Goal: Task Accomplishment & Management: Manage account settings

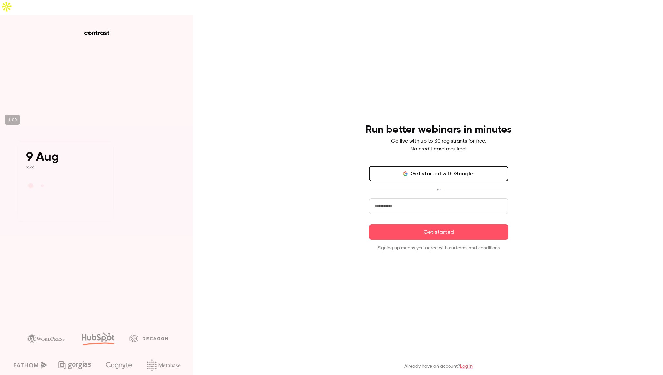
click at [405, 166] on button "Get started with Google" at bounding box center [438, 173] width 139 height 15
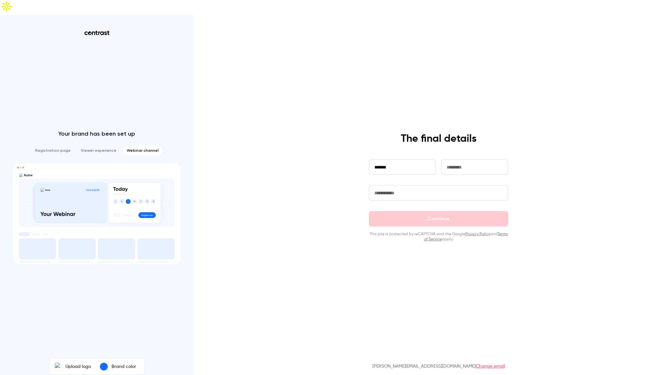
click at [415, 160] on input "*******" at bounding box center [402, 167] width 67 height 15
click at [401, 160] on input "*****" at bounding box center [402, 167] width 67 height 15
type input "******"
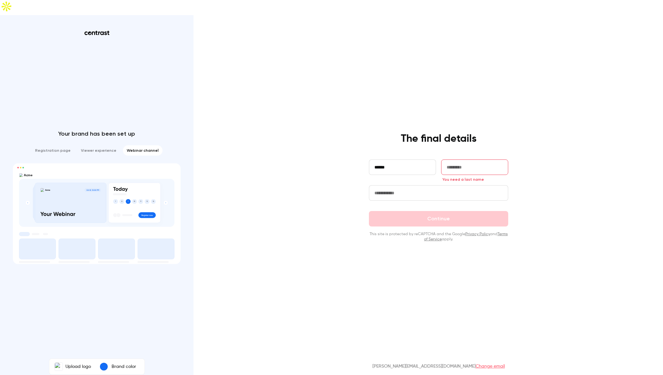
click at [452, 160] on input "text" at bounding box center [474, 167] width 67 height 15
click at [392, 160] on input "******" at bounding box center [402, 167] width 67 height 15
type input "****"
type input "*******"
click at [425, 211] on button "Continue" at bounding box center [438, 218] width 139 height 15
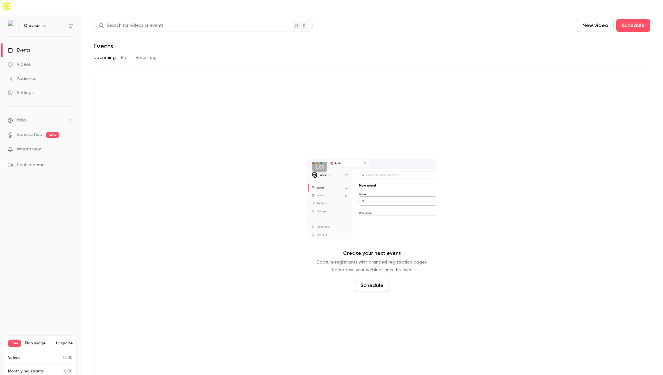
click at [23, 132] on link "SpeakerHub" at bounding box center [29, 135] width 25 height 7
click at [14, 21] on img at bounding box center [13, 26] width 10 height 10
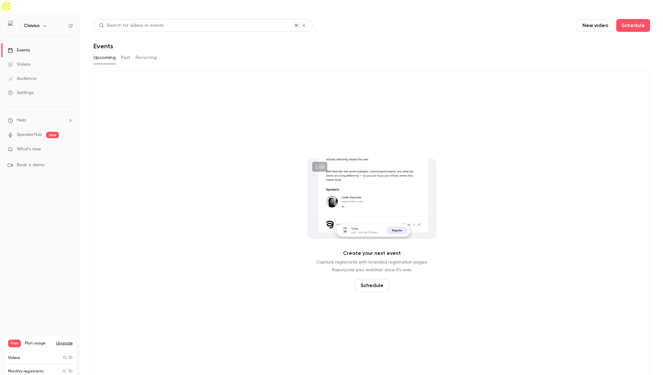
click at [46, 23] on icon "button" at bounding box center [44, 25] width 5 height 5
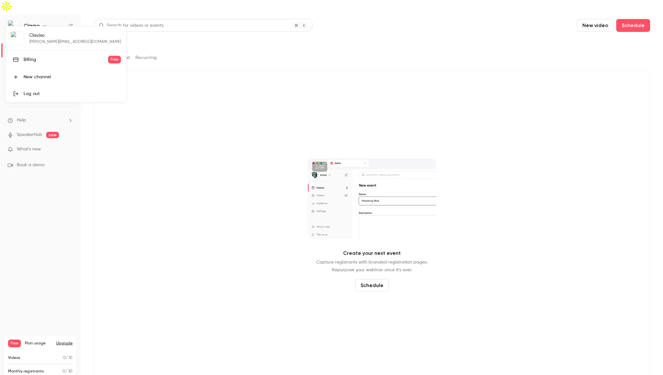
click at [20, 41] on div "Claviso markus@claviso.co Billing Free New channel Log out" at bounding box center [65, 64] width 121 height 76
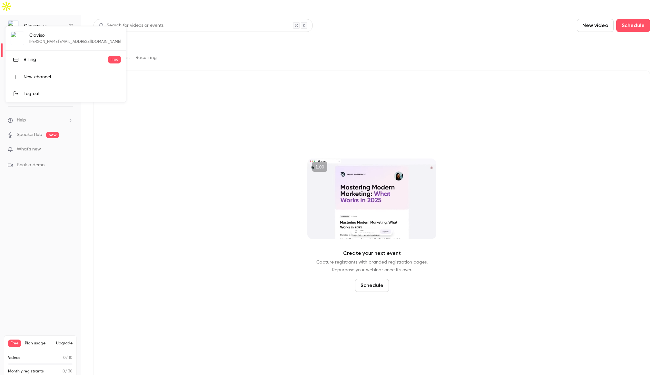
click at [32, 40] on div "Claviso markus@claviso.co Billing Free New channel Log out" at bounding box center [65, 64] width 121 height 76
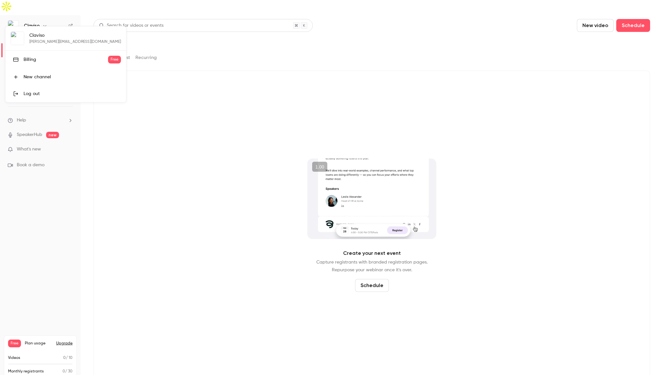
click at [51, 225] on div at bounding box center [331, 187] width 663 height 375
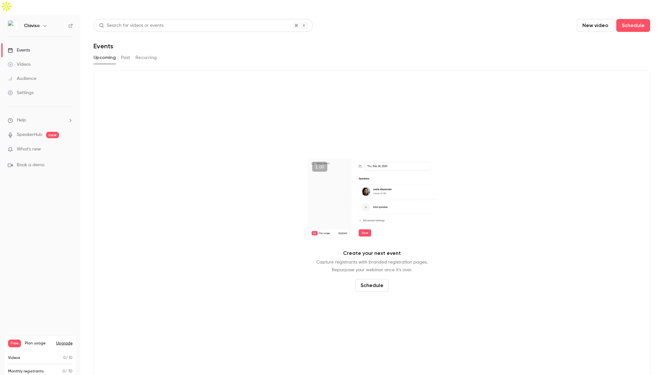
click at [70, 24] on icon at bounding box center [70, 26] width 5 height 5
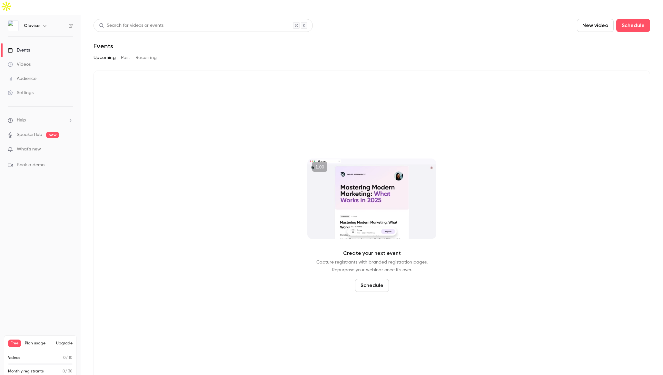
click at [20, 90] on div "Settings" at bounding box center [21, 93] width 26 height 6
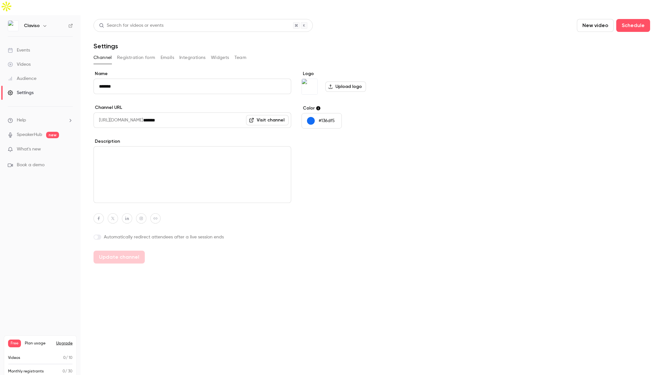
click at [336, 82] on label "Upload logo" at bounding box center [345, 87] width 41 height 10
click at [0, 0] on input "Upload logo" at bounding box center [0, 0] width 0 height 0
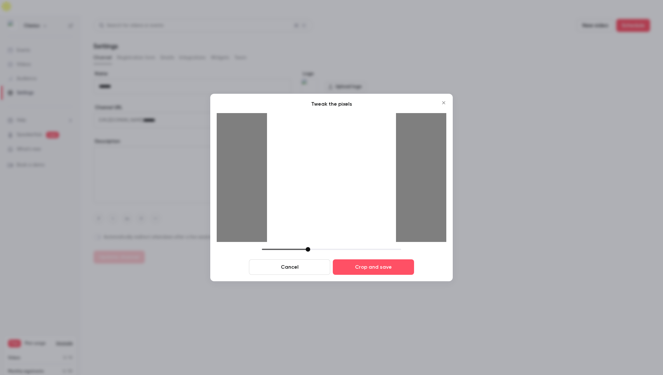
click at [301, 269] on button "Cancel" at bounding box center [289, 267] width 81 height 15
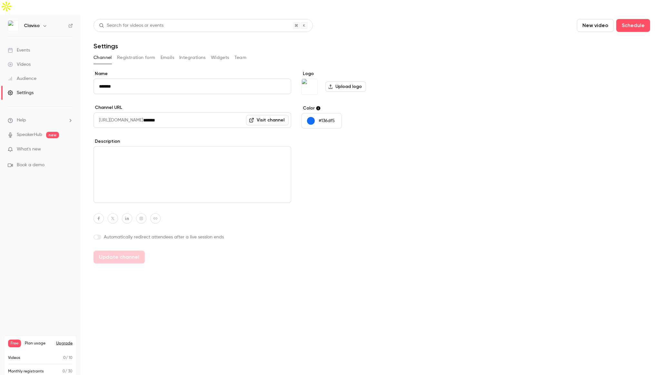
click at [339, 82] on label "Upload logo" at bounding box center [345, 87] width 41 height 10
click at [0, 0] on input "Upload logo" at bounding box center [0, 0] width 0 height 0
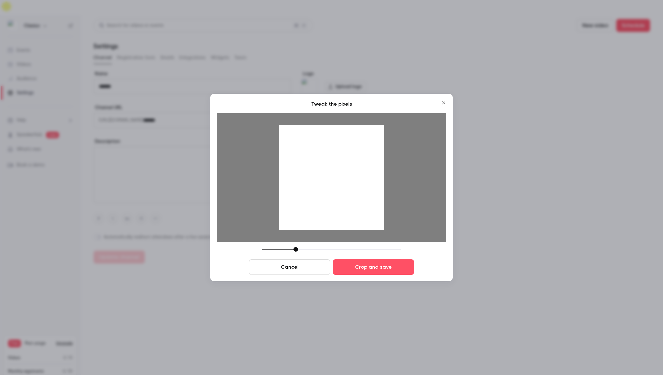
drag, startPoint x: 307, startPoint y: 250, endPoint x: 295, endPoint y: 249, distance: 12.0
click at [295, 249] on div at bounding box center [295, 249] width 5 height 5
click at [364, 267] on button "Crop and save" at bounding box center [373, 267] width 81 height 15
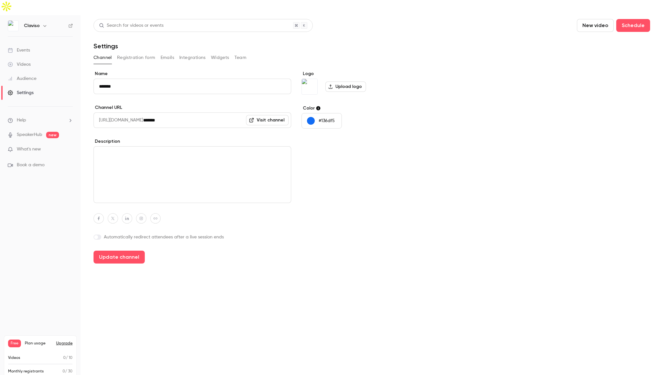
click at [327, 118] on p "#136df5" at bounding box center [327, 121] width 16 height 6
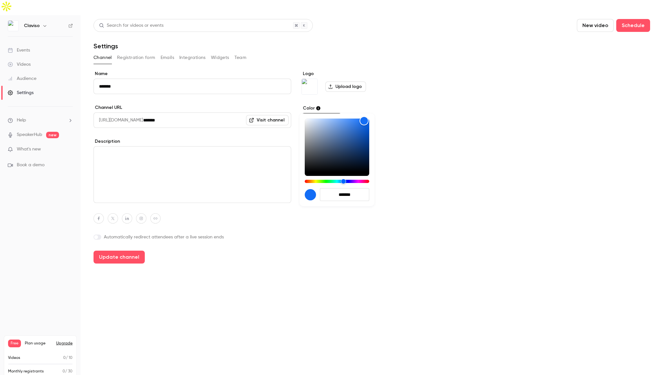
click at [349, 197] on input "*******" at bounding box center [344, 194] width 49 height 13
type input "*******"
click at [318, 187] on div "*******" at bounding box center [337, 160] width 75 height 93
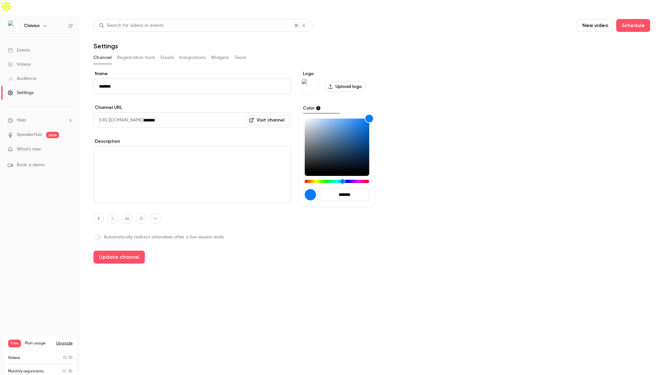
click at [428, 124] on div at bounding box center [331, 187] width 663 height 375
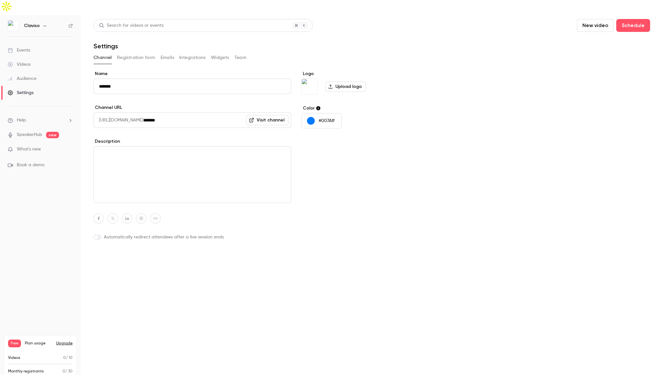
click at [106, 251] on button "Update channel" at bounding box center [119, 257] width 51 height 13
click at [101, 213] on button "button" at bounding box center [99, 218] width 10 height 10
click at [92, 189] on input at bounding box center [96, 186] width 66 height 5
click at [110, 213] on button "button" at bounding box center [113, 218] width 10 height 10
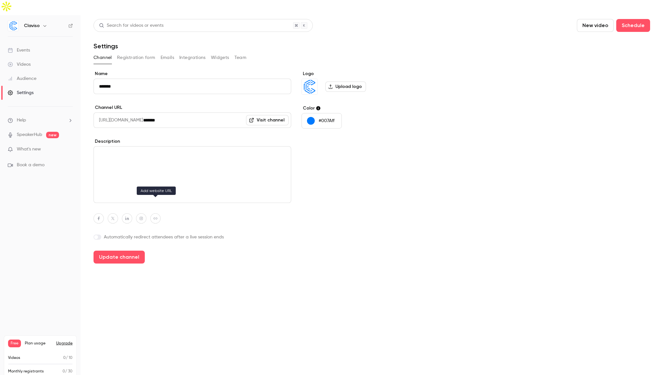
click at [158, 213] on button "button" at bounding box center [155, 218] width 10 height 10
paste input "**********"
click at [188, 188] on icon "button" at bounding box center [189, 187] width 4 height 4
type input "**********"
click at [154, 217] on icon "button" at bounding box center [155, 219] width 5 height 4
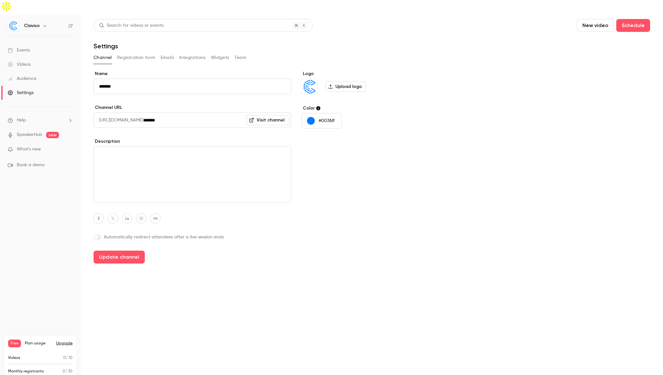
click at [184, 213] on div at bounding box center [193, 218] width 198 height 10
click at [125, 251] on button "Update channel" at bounding box center [119, 257] width 51 height 13
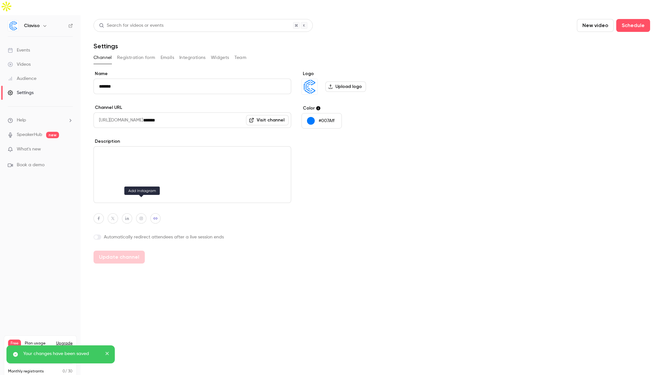
click at [140, 217] on icon "button" at bounding box center [141, 218] width 3 height 3
click at [155, 217] on icon "button" at bounding box center [155, 219] width 5 height 4
click at [138, 213] on button "button" at bounding box center [141, 218] width 10 height 10
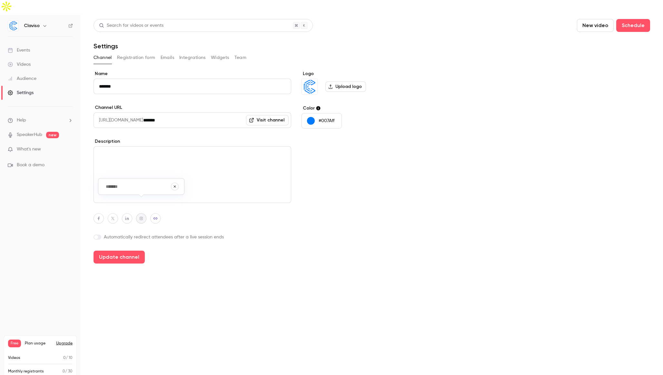
paste input "**********"
click at [179, 186] on div "**********" at bounding box center [141, 186] width 80 height 13
click at [176, 185] on icon "button" at bounding box center [175, 187] width 4 height 4
type input "**********"
click at [178, 197] on div "Name ******* Channel URL https://watch.getcontrast.io/ ******* Visit channel De…" at bounding box center [193, 167] width 198 height 193
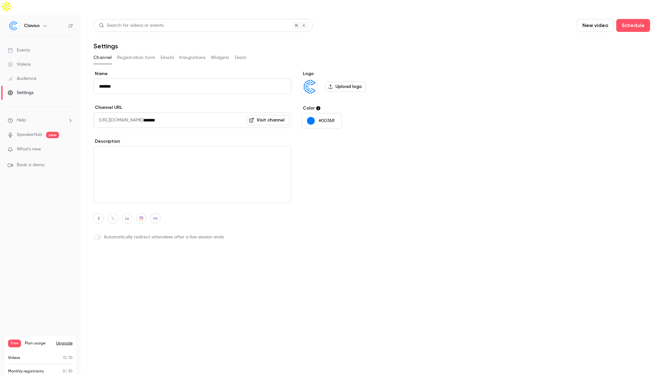
click at [121, 251] on button "Update channel" at bounding box center [119, 257] width 51 height 13
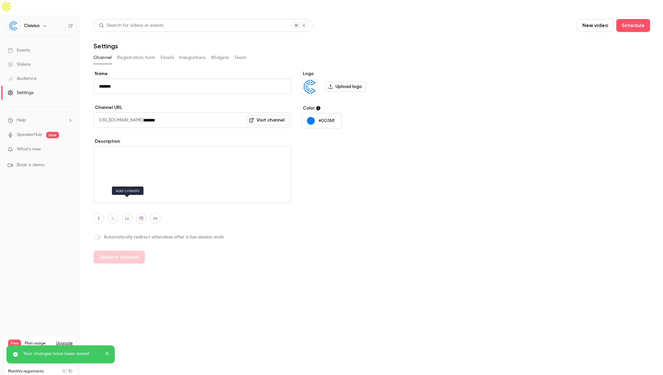
click at [125, 217] on icon "button" at bounding box center [127, 219] width 5 height 4
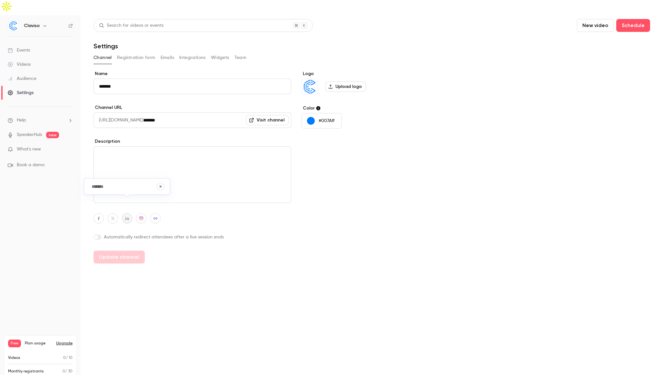
paste input "**********"
click at [161, 185] on icon "button" at bounding box center [161, 187] width 4 height 4
type input "**********"
click at [112, 217] on icon "button" at bounding box center [113, 219] width 5 height 4
paste input "**********"
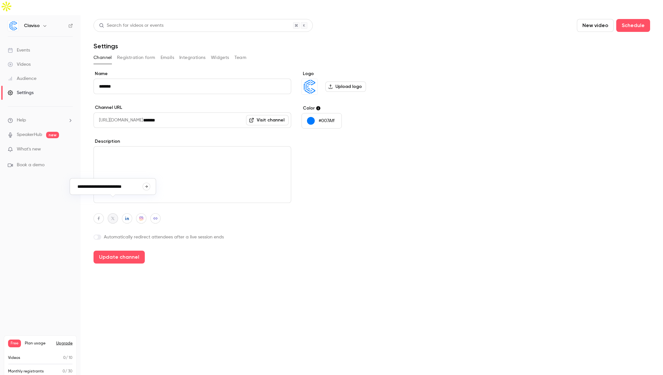
click at [149, 185] on button "button" at bounding box center [147, 187] width 8 height 8
type input "**********"
click at [198, 213] on div at bounding box center [193, 218] width 198 height 10
click at [210, 256] on main "Search for videos or events New video Schedule Settings Channel Registration fo…" at bounding box center [372, 202] width 582 height 375
click at [111, 217] on icon "button" at bounding box center [113, 219] width 5 height 4
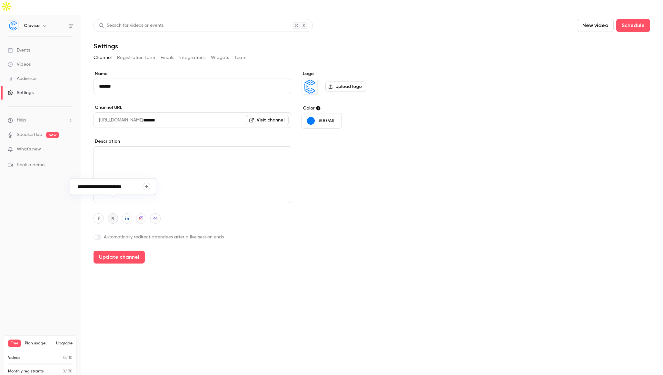
click at [147, 187] on icon "button" at bounding box center [146, 187] width 4 height 4
click at [188, 196] on div "Name ******* Channel URL https://watch.getcontrast.io/ ******* Visit channel De…" at bounding box center [193, 167] width 198 height 193
click at [196, 246] on div "Name ******* Channel URL https://watch.getcontrast.io/ ******* Visit channel De…" at bounding box center [193, 167] width 198 height 193
click at [108, 251] on button "Update channel" at bounding box center [119, 257] width 51 height 13
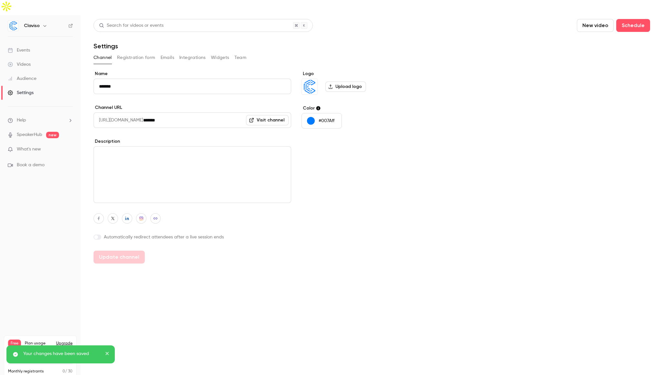
click at [97, 235] on span at bounding box center [96, 237] width 4 height 4
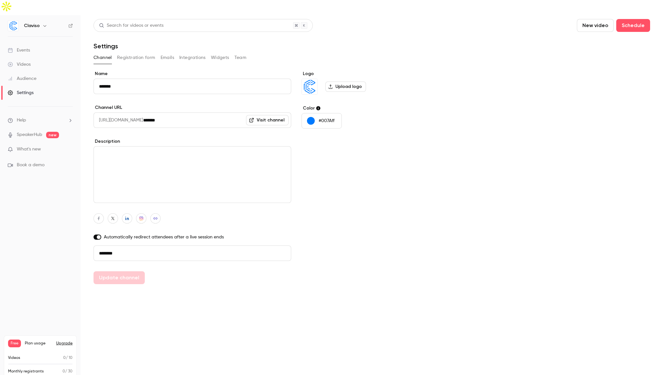
click at [97, 235] on span at bounding box center [99, 237] width 4 height 4
click at [307, 257] on main "Search for videos or events New video Schedule Settings Channel Registration fo…" at bounding box center [372, 202] width 582 height 375
click at [138, 53] on button "Registration form" at bounding box center [136, 58] width 38 height 10
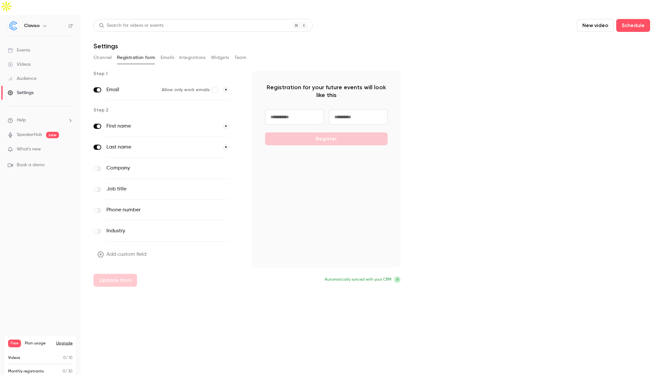
click at [98, 88] on span at bounding box center [99, 90] width 4 height 4
click at [102, 80] on div "Email Allow only work emails *" at bounding box center [168, 90] width 148 height 21
click at [98, 166] on label at bounding box center [98, 168] width 8 height 5
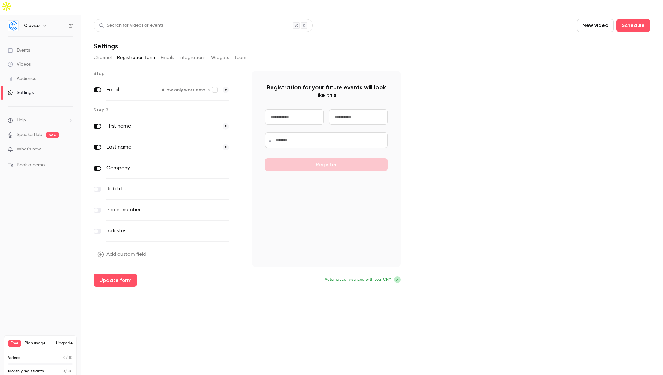
click at [98, 167] on span at bounding box center [99, 169] width 4 height 4
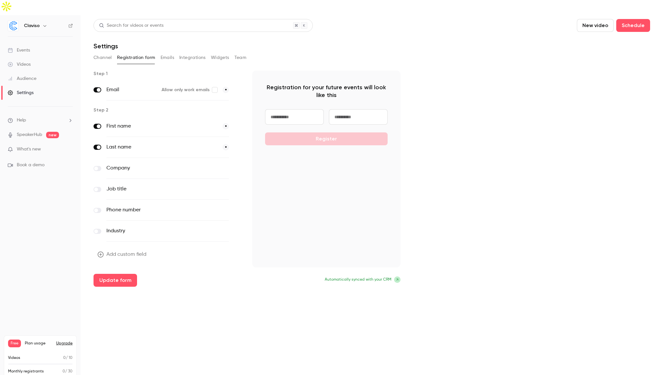
click at [97, 200] on div "Phone number optional" at bounding box center [168, 210] width 148 height 21
click at [97, 209] on span at bounding box center [96, 211] width 4 height 4
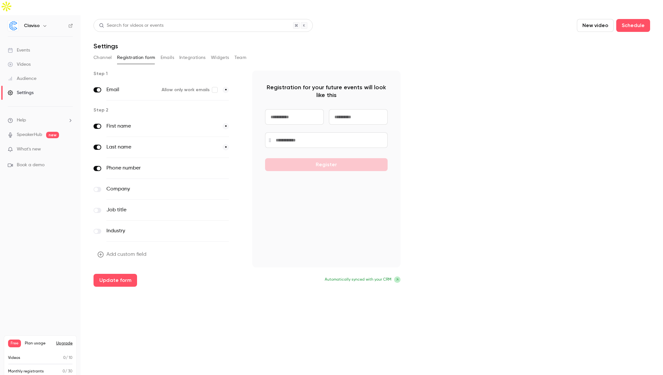
click at [237, 167] on icon "button" at bounding box center [238, 169] width 4 height 4
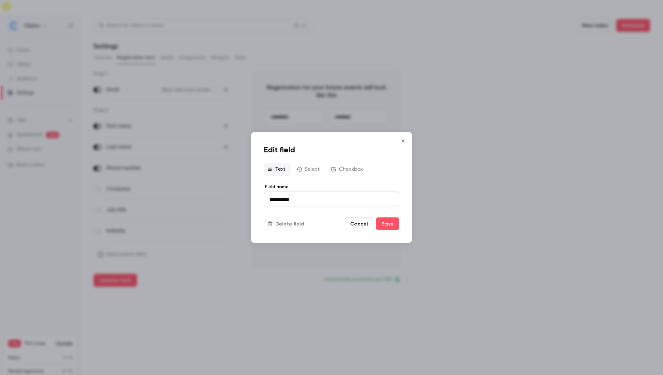
click at [298, 224] on button "Delete field" at bounding box center [287, 224] width 46 height 13
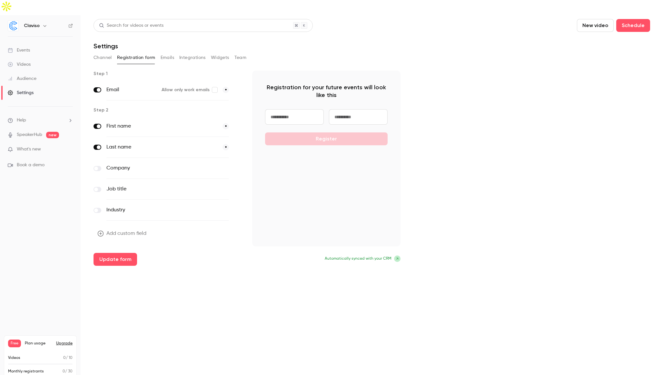
click at [226, 123] on span "*" at bounding box center [226, 126] width 6 height 6
click at [236, 123] on span at bounding box center [238, 127] width 8 height 8
click at [127, 253] on button "Update form" at bounding box center [116, 259] width 44 height 13
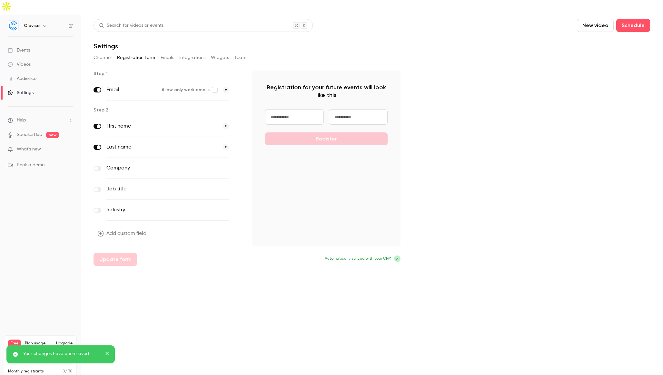
click at [168, 53] on button "Emails" at bounding box center [168, 58] width 14 height 10
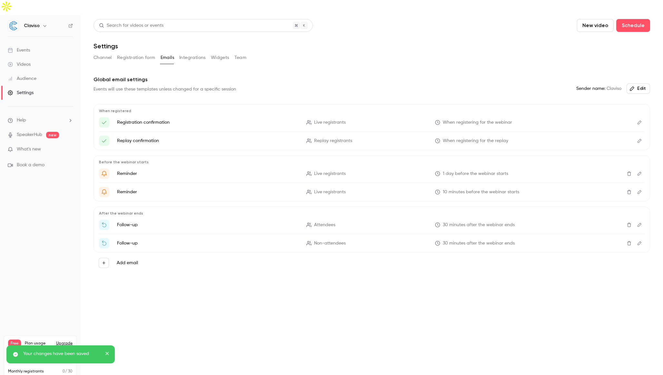
click at [189, 53] on button "Integrations" at bounding box center [192, 58] width 26 height 10
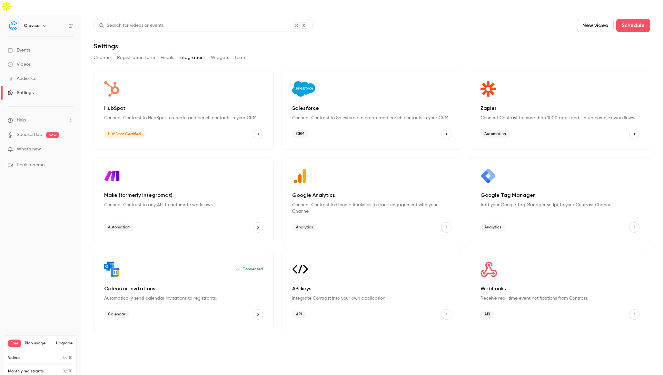
click at [218, 53] on button "Widgets" at bounding box center [220, 58] width 18 height 10
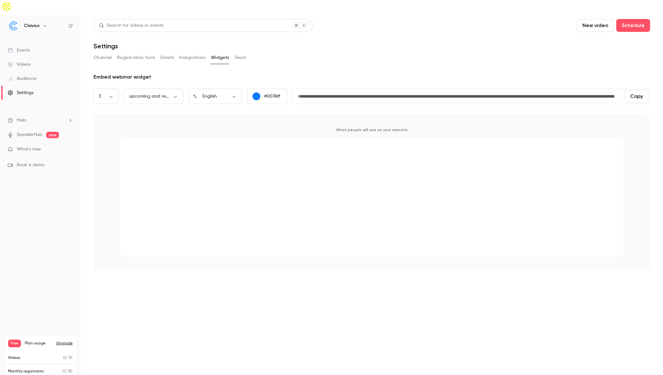
click at [235, 53] on button "Team" at bounding box center [240, 58] width 12 height 10
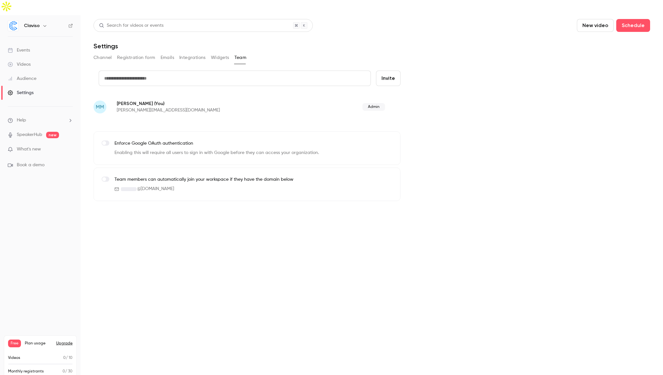
click at [98, 103] on span "MM" at bounding box center [100, 107] width 8 height 8
click at [372, 103] on span "Admin" at bounding box center [373, 107] width 23 height 8
click at [23, 90] on div "Settings" at bounding box center [21, 93] width 26 height 6
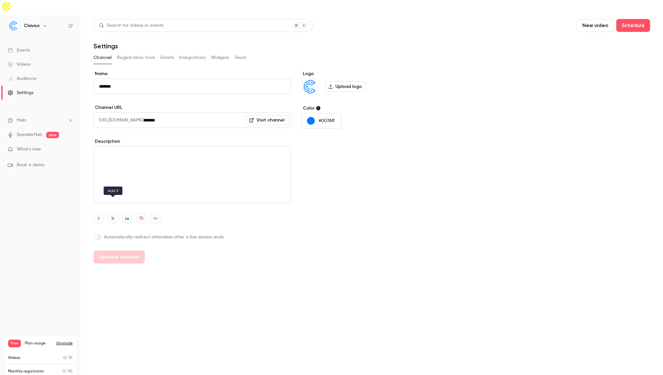
click at [113, 213] on button "button" at bounding box center [113, 218] width 10 height 10
click at [224, 213] on div at bounding box center [193, 218] width 198 height 10
click at [18, 21] on img at bounding box center [13, 26] width 10 height 10
click at [10, 21] on img at bounding box center [13, 26] width 10 height 10
click at [23, 47] on div "Events" at bounding box center [19, 50] width 22 height 6
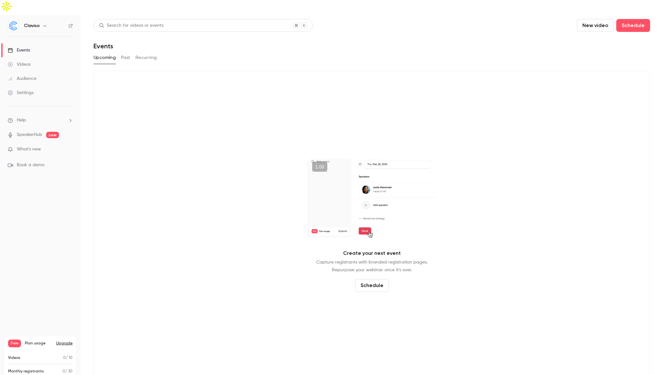
click at [47, 132] on span "new" at bounding box center [52, 135] width 13 height 6
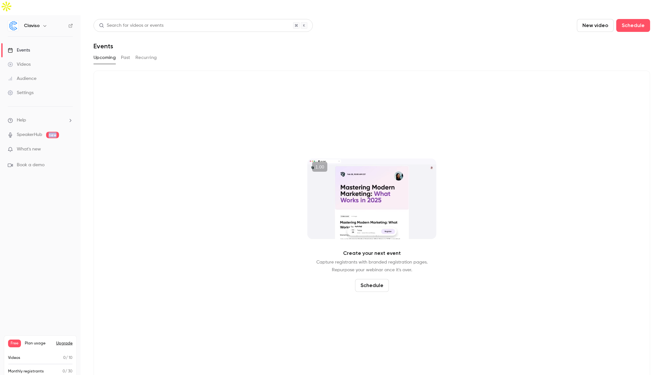
click at [47, 132] on span "new" at bounding box center [52, 135] width 13 height 6
click at [43, 128] on ul "Help SpeakerHub new What's new Book a demo" at bounding box center [40, 143] width 81 height 72
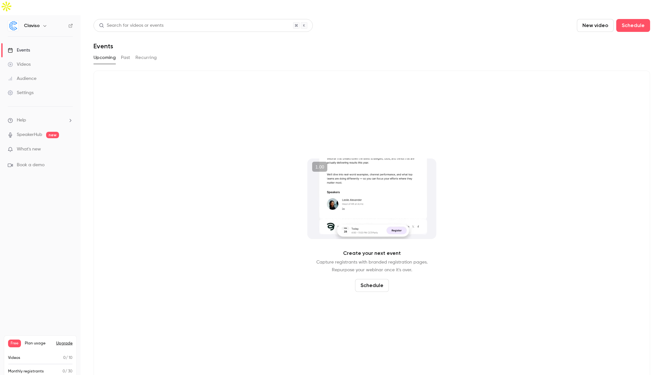
click at [39, 146] on span "What's new" at bounding box center [29, 149] width 24 height 7
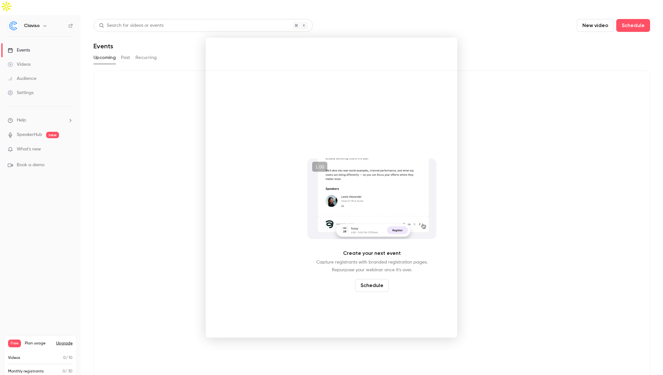
click at [114, 152] on div at bounding box center [331, 187] width 663 height 375
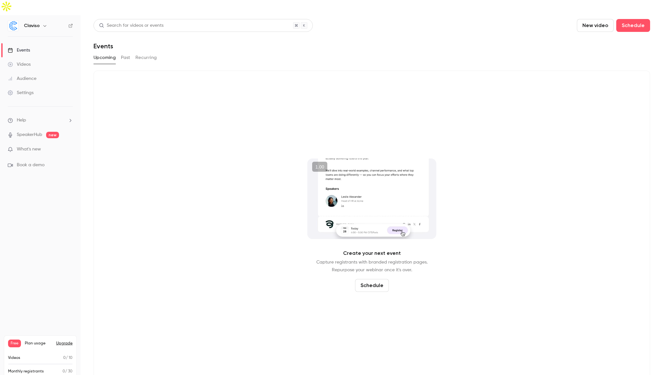
click at [34, 162] on span "Book a demo" at bounding box center [31, 165] width 28 height 7
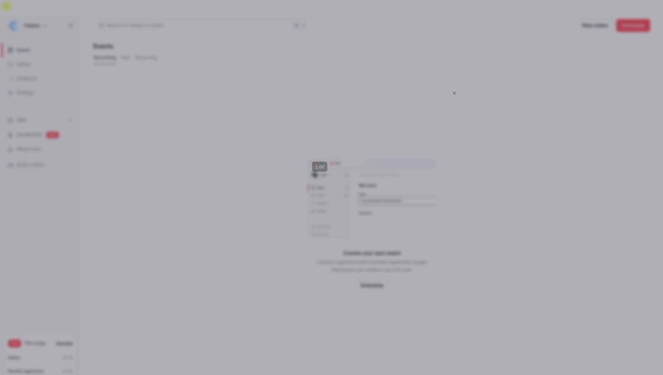
click at [126, 173] on div at bounding box center [331, 187] width 663 height 375
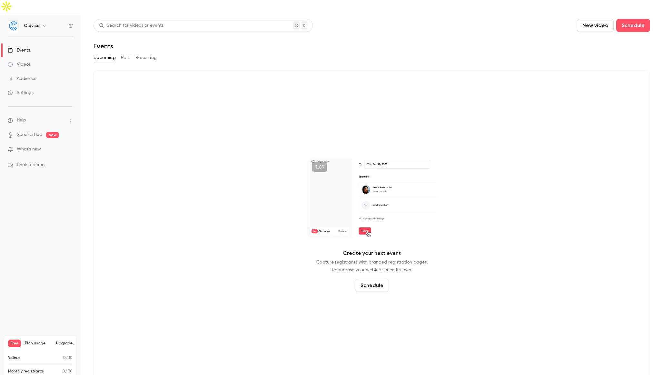
click at [17, 47] on div "Events" at bounding box center [19, 50] width 22 height 6
click at [22, 57] on link "Videos" at bounding box center [40, 64] width 81 height 14
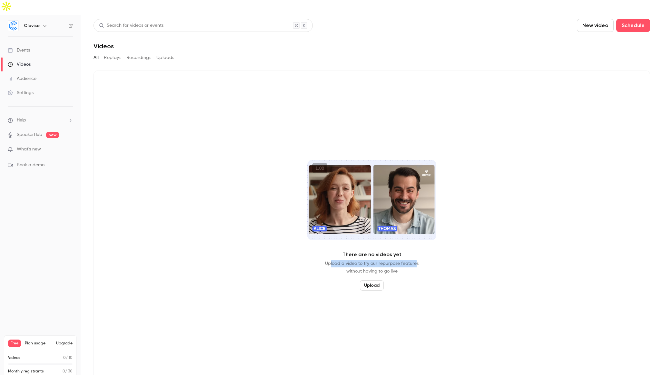
drag, startPoint x: 331, startPoint y: 249, endPoint x: 415, endPoint y: 249, distance: 84.8
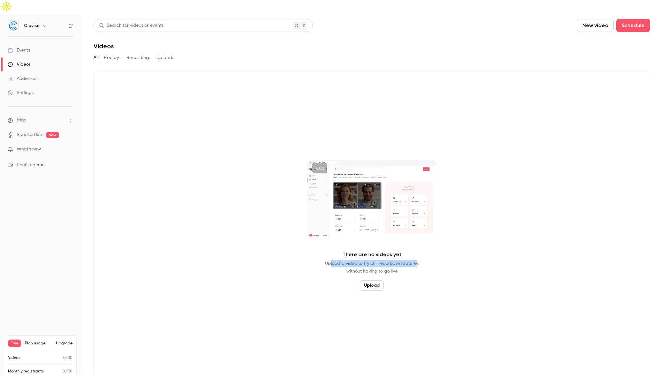
click at [415, 260] on p "Upload a video to try our repurpose features without having to go live" at bounding box center [372, 267] width 94 height 15
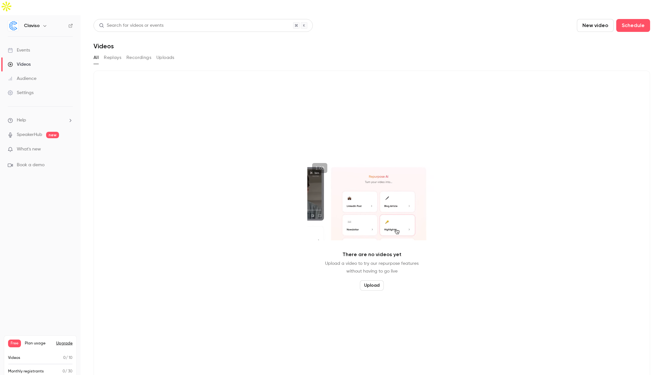
click at [250, 122] on div "There are no videos yet Upload a video to try our repurpose features without ha…" at bounding box center [372, 226] width 557 height 310
click at [113, 53] on button "Replays" at bounding box center [112, 58] width 17 height 10
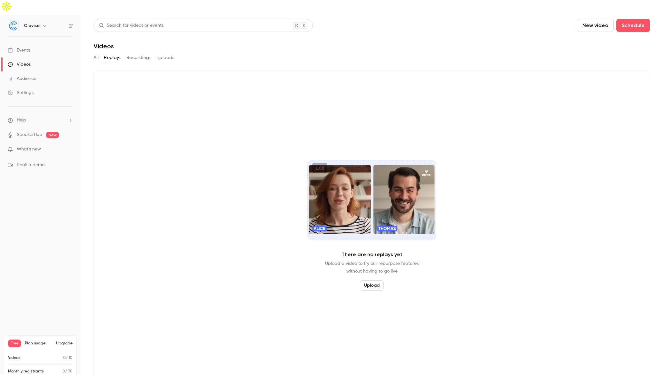
click at [132, 53] on button "Recordings" at bounding box center [138, 58] width 25 height 10
click at [160, 53] on button "Uploads" at bounding box center [165, 58] width 18 height 10
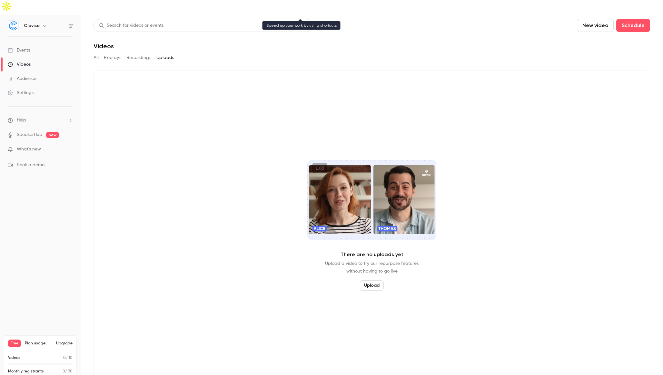
click at [117, 19] on div "Search for videos or events" at bounding box center [203, 25] width 219 height 13
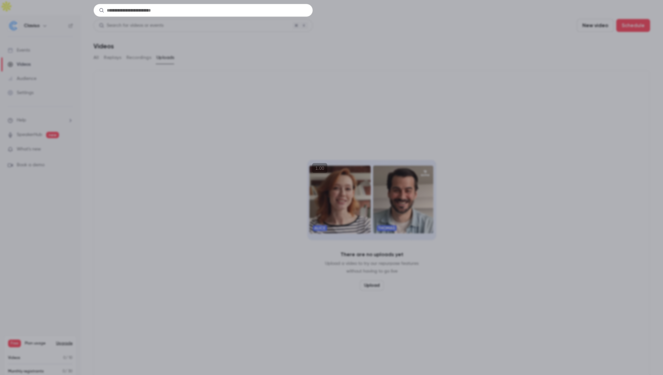
drag, startPoint x: 184, startPoint y: 36, endPoint x: 169, endPoint y: 34, distance: 15.3
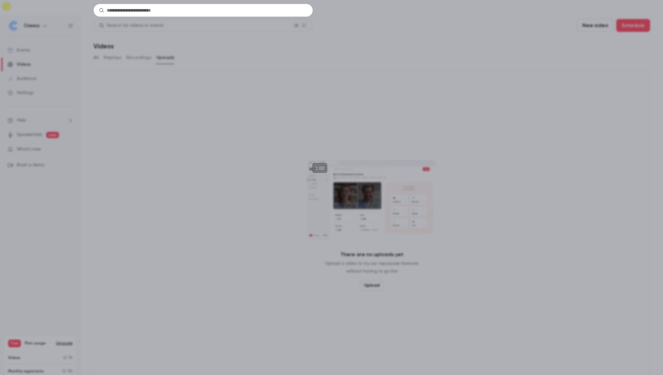
click at [184, 36] on div at bounding box center [331, 187] width 663 height 375
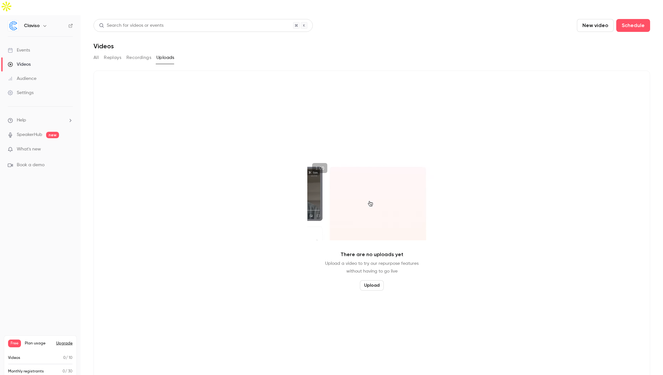
click at [42, 72] on link "Audience" at bounding box center [40, 79] width 81 height 14
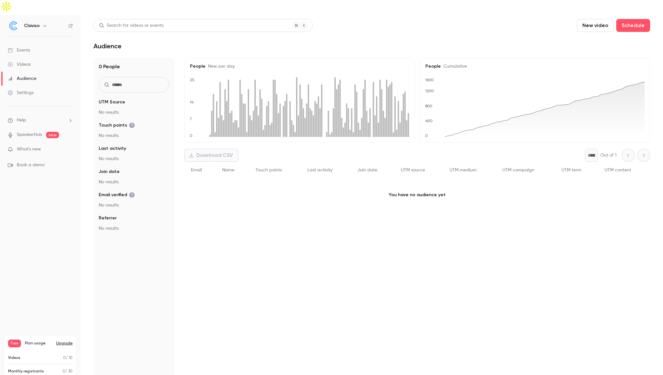
click at [21, 90] on div "Settings" at bounding box center [21, 93] width 26 height 6
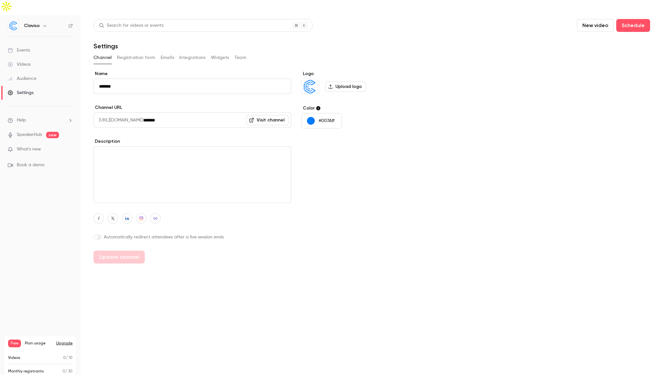
click at [18, 47] on div "Events" at bounding box center [19, 50] width 22 height 6
